Goal: Transaction & Acquisition: Purchase product/service

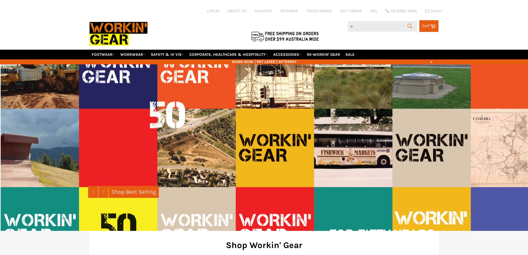
type input "oc"
type input "tane"
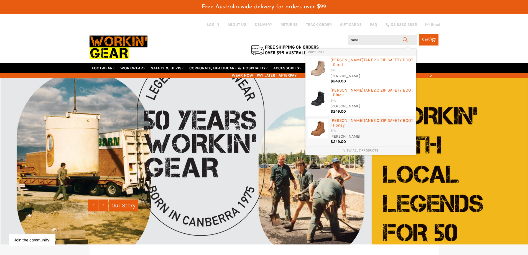
click at [371, 148] on link "View all 7 products" at bounding box center [360, 150] width 105 height 5
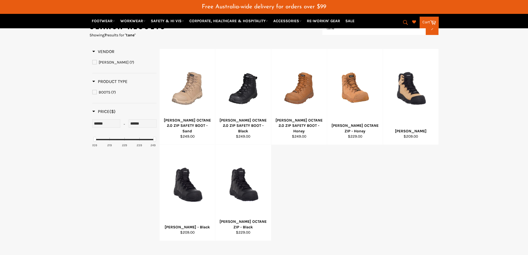
scroll to position [83, 0]
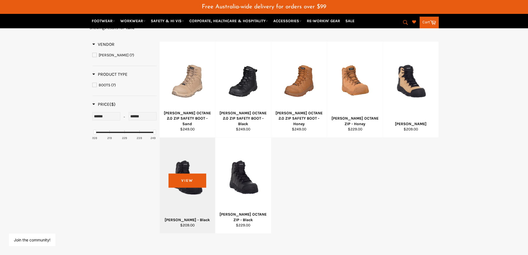
click at [186, 178] on div at bounding box center [188, 176] width 42 height 65
